Goal: Transaction & Acquisition: Purchase product/service

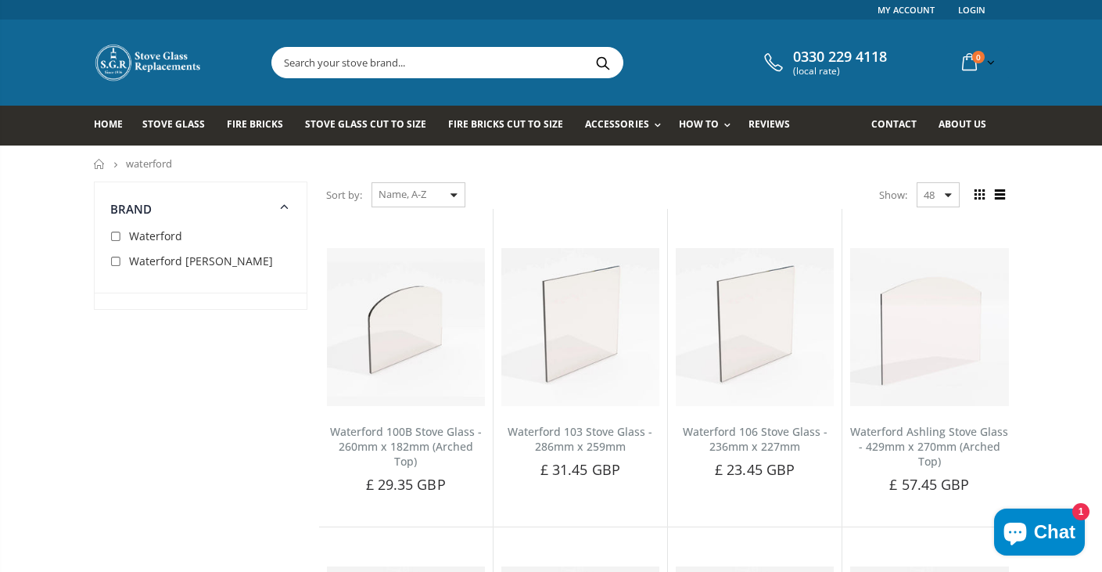
click at [454, 193] on div "Sort by: Featured Best Selling Name, A-Z Name, Z-A Price, low to high Price, hi…" at bounding box center [395, 194] width 139 height 27
click at [457, 195] on div "Sort by: Featured Best Selling Name, A-Z Name, Z-A Price, low to high Price, hi…" at bounding box center [395, 194] width 139 height 27
click at [117, 237] on input "checkbox" at bounding box center [118, 237] width 16 height 16
checkbox input "true"
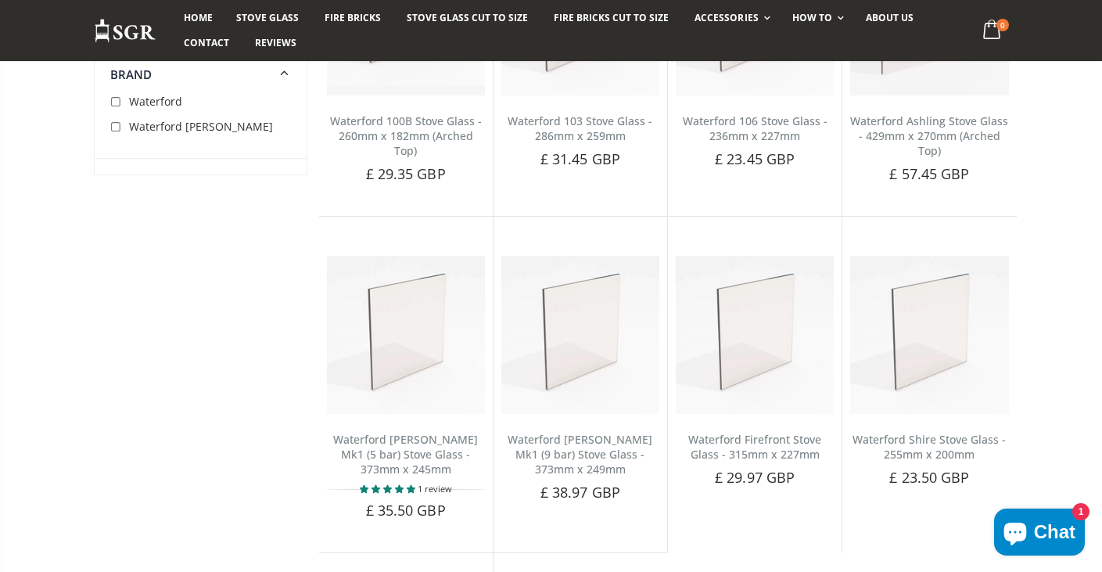
scroll to position [313, 0]
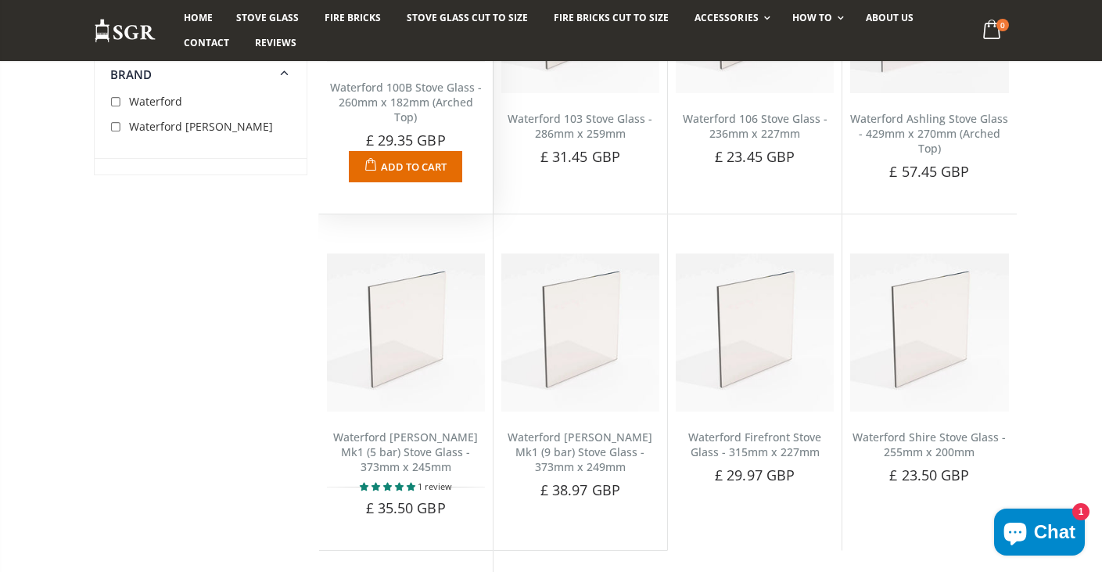
click at [413, 164] on span "Add to Cart" at bounding box center [414, 167] width 66 height 14
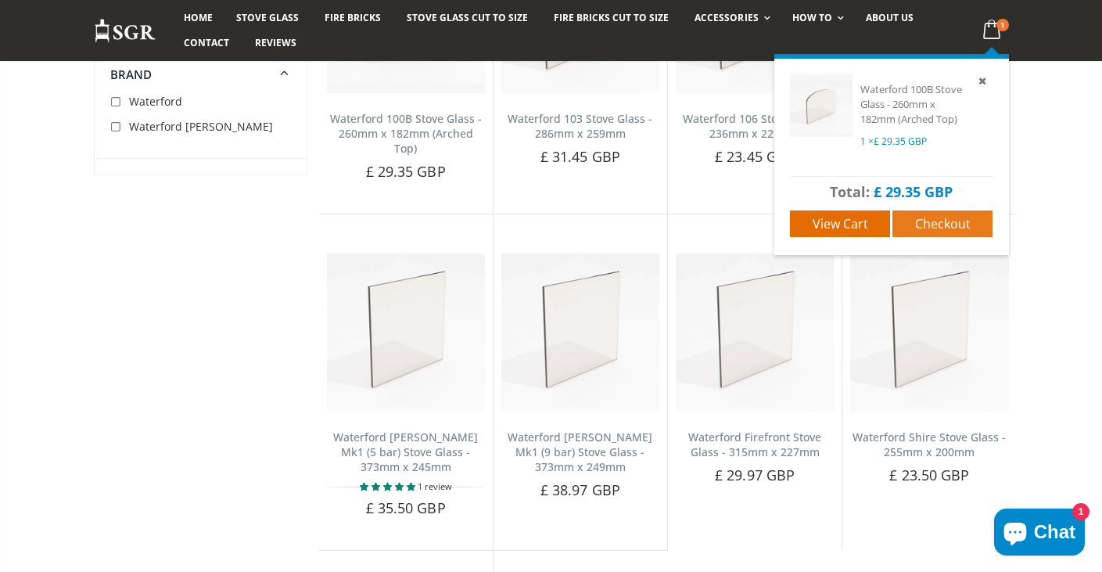
click at [942, 221] on span "Checkout" at bounding box center [943, 223] width 56 height 17
